Goal: Find specific page/section: Find specific page/section

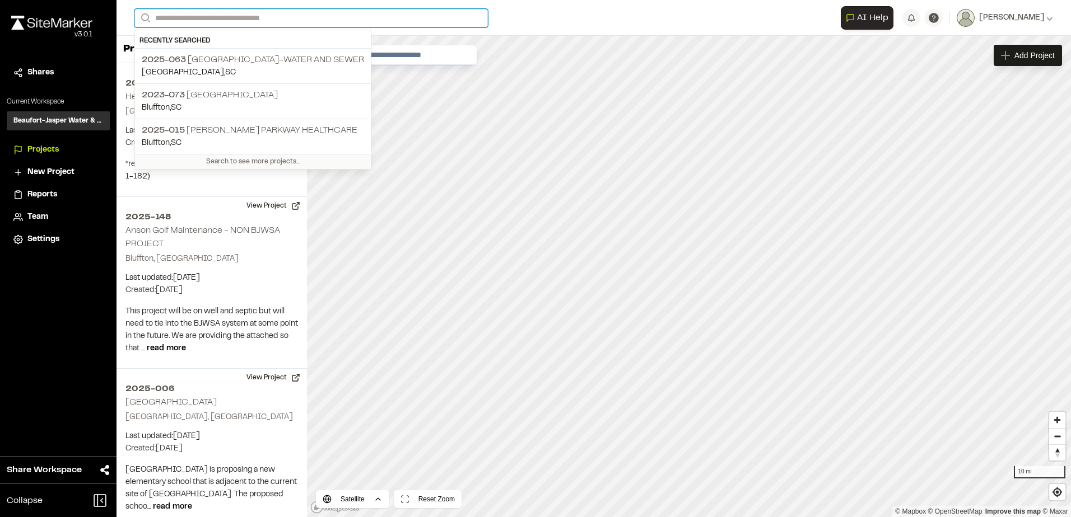
click at [206, 13] on input "Search" at bounding box center [310, 18] width 353 height 18
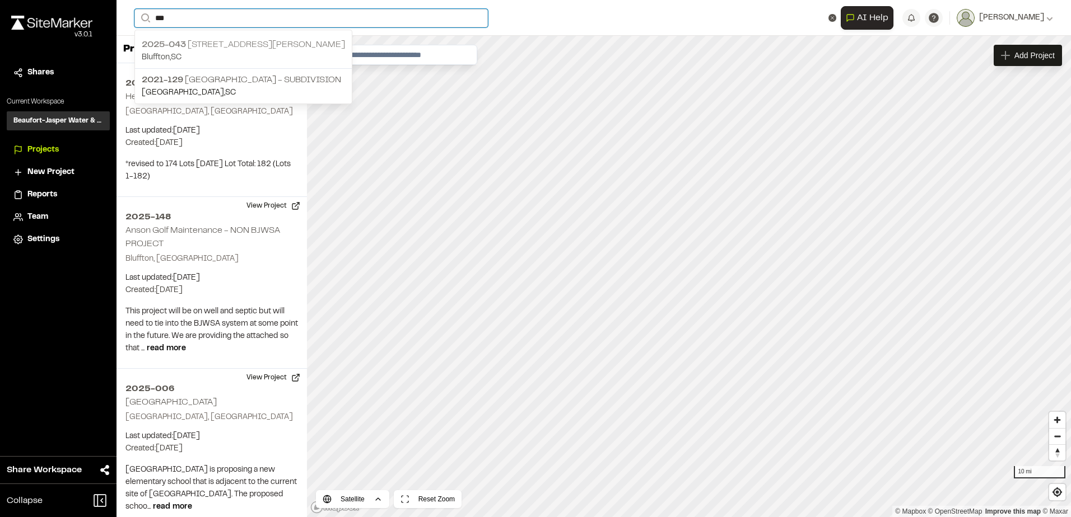
type input "***"
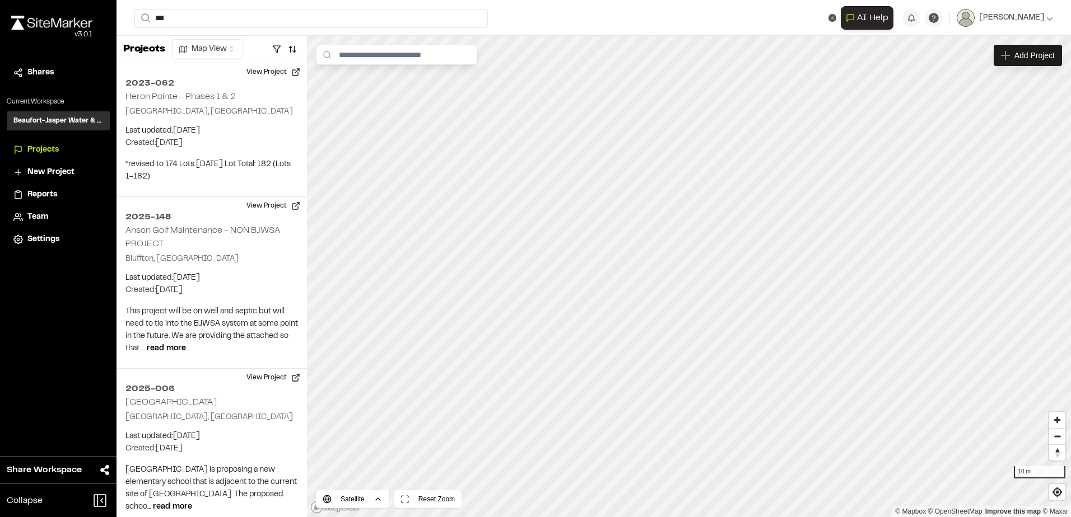
click at [216, 45] on p "2025-043 [STREET_ADDRESS][PERSON_NAME] ASC" at bounding box center [243, 44] width 203 height 13
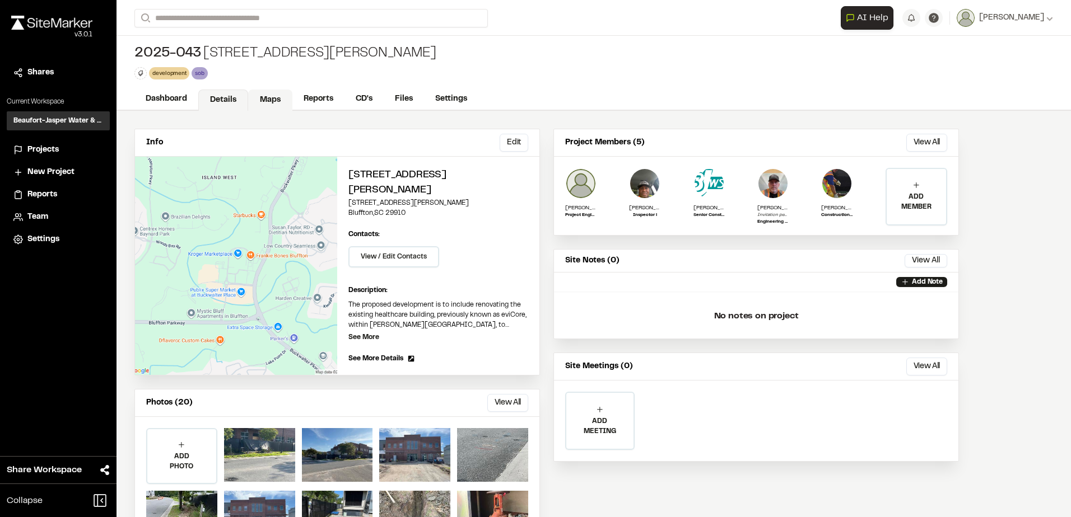
click at [268, 102] on link "Maps" at bounding box center [270, 100] width 44 height 21
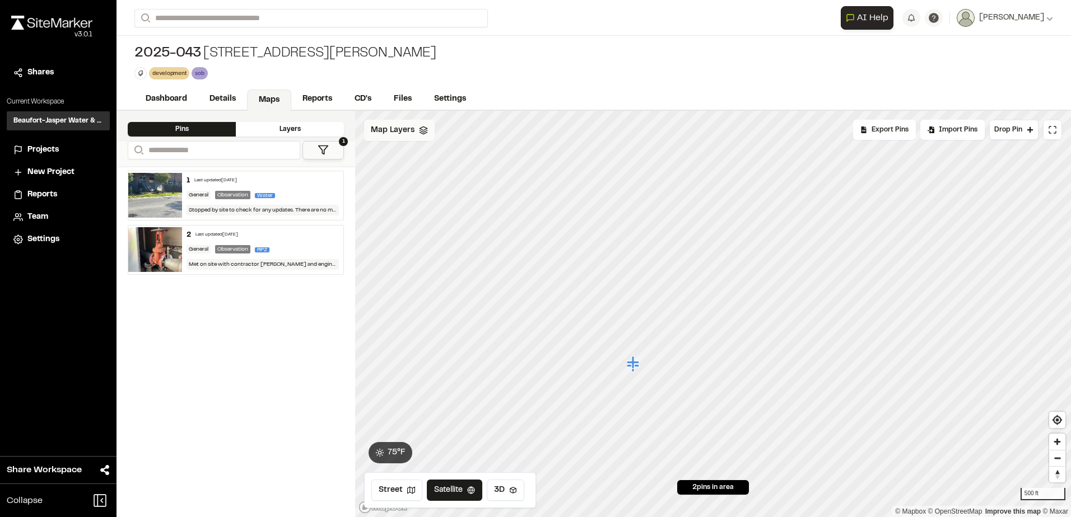
click at [411, 131] on span "Map Layers" at bounding box center [393, 130] width 44 height 12
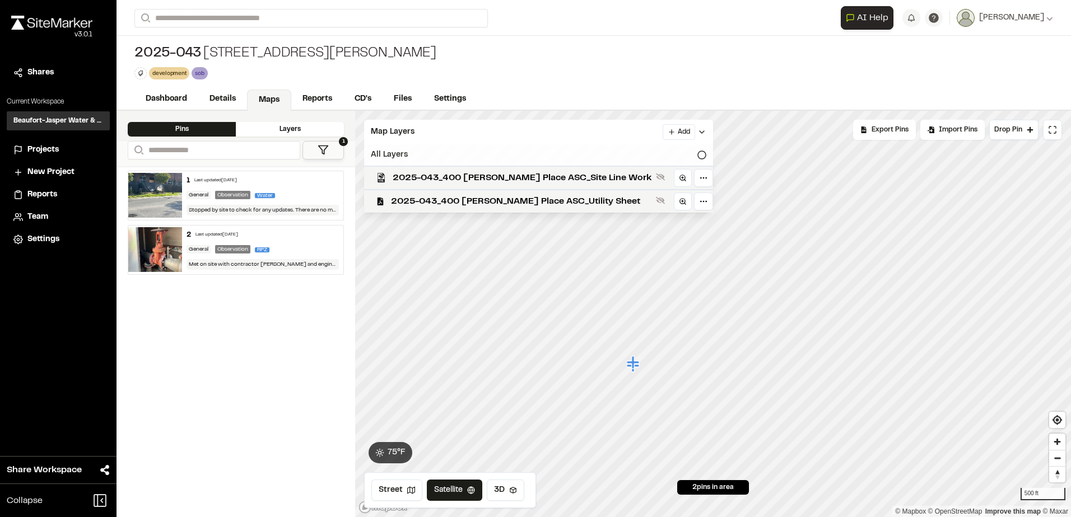
click at [697, 153] on icon at bounding box center [701, 155] width 9 height 9
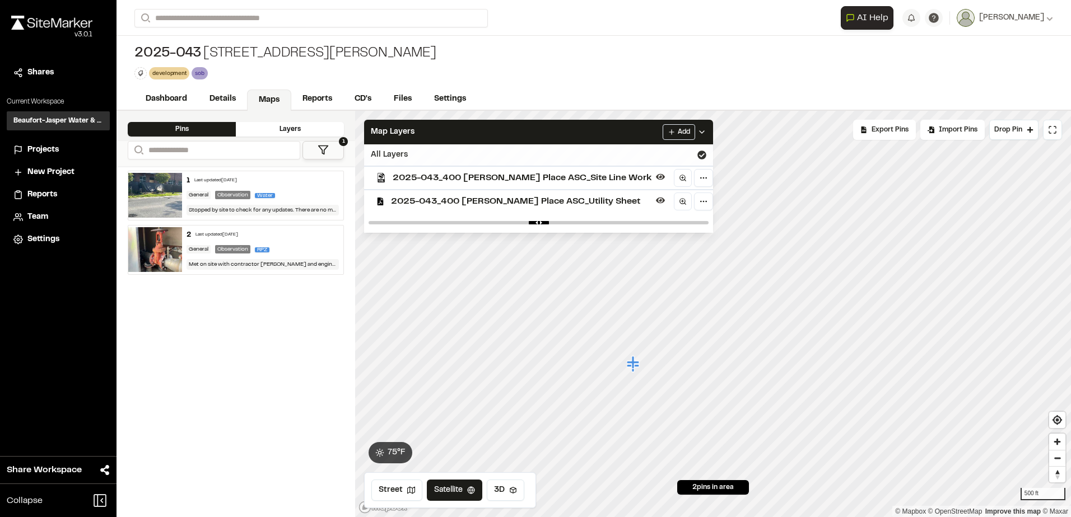
click at [697, 153] on icon at bounding box center [701, 155] width 9 height 9
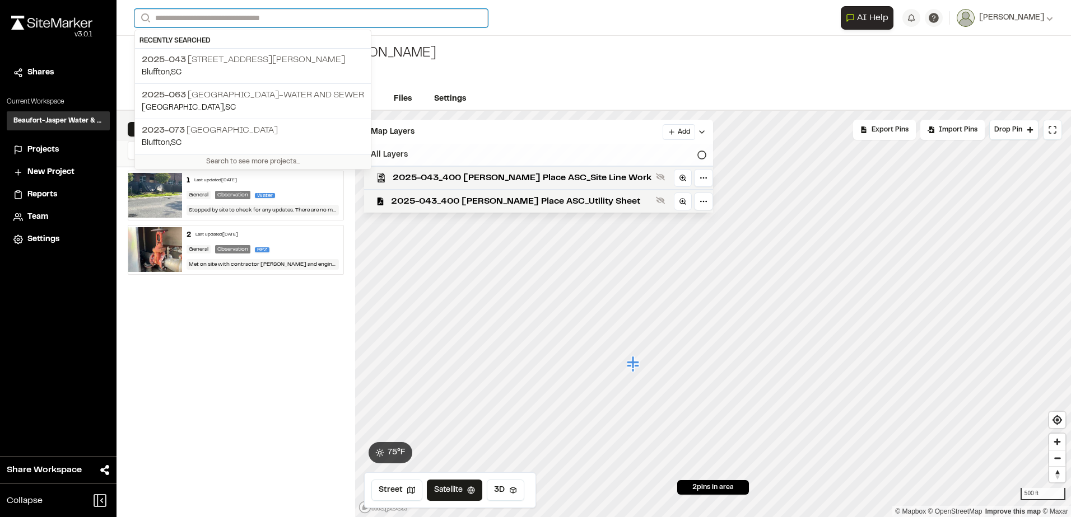
click at [204, 21] on input "Search" at bounding box center [310, 18] width 353 height 18
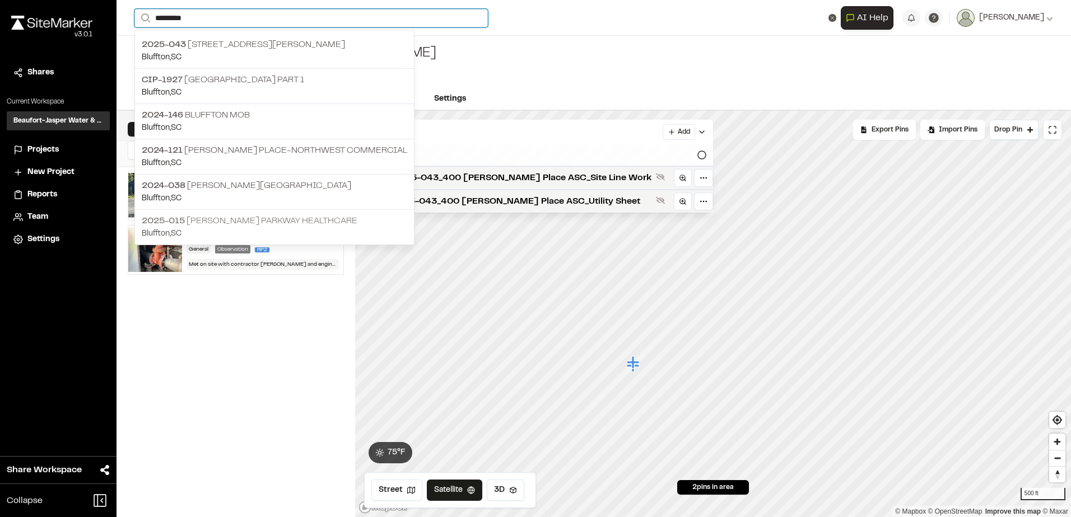
type input "*********"
click at [301, 227] on p "2025-015 [PERSON_NAME][GEOGRAPHIC_DATA] Healthcare" at bounding box center [274, 220] width 265 height 13
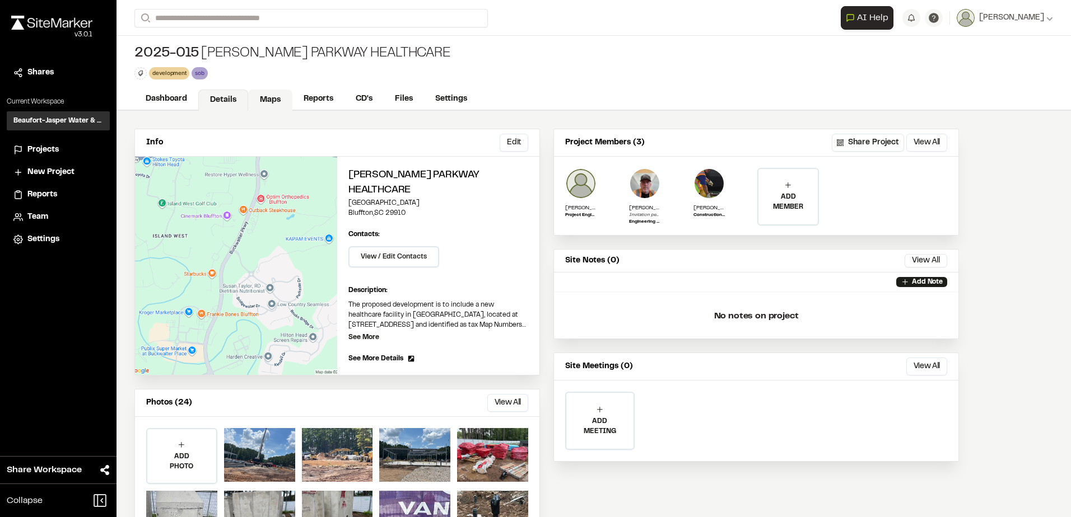
click at [274, 102] on link "Maps" at bounding box center [270, 100] width 44 height 21
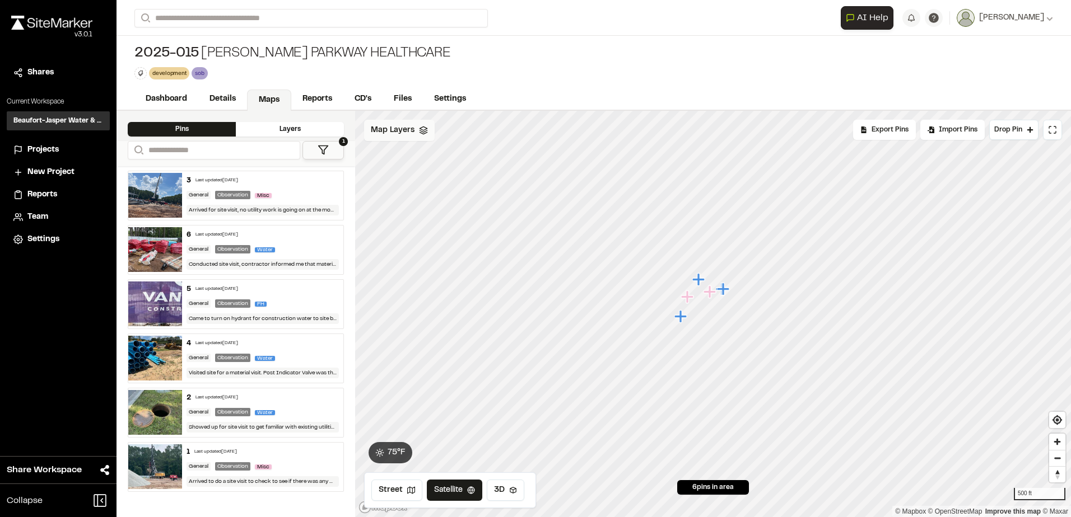
click at [421, 130] on polygon at bounding box center [422, 129] width 7 height 4
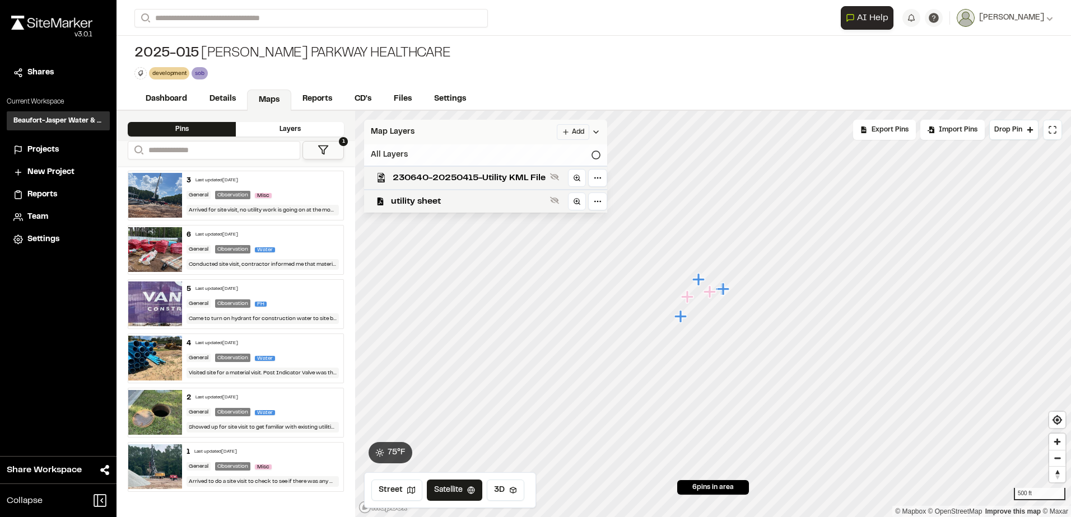
click at [599, 154] on icon at bounding box center [595, 155] width 9 height 9
